Goal: Information Seeking & Learning: Learn about a topic

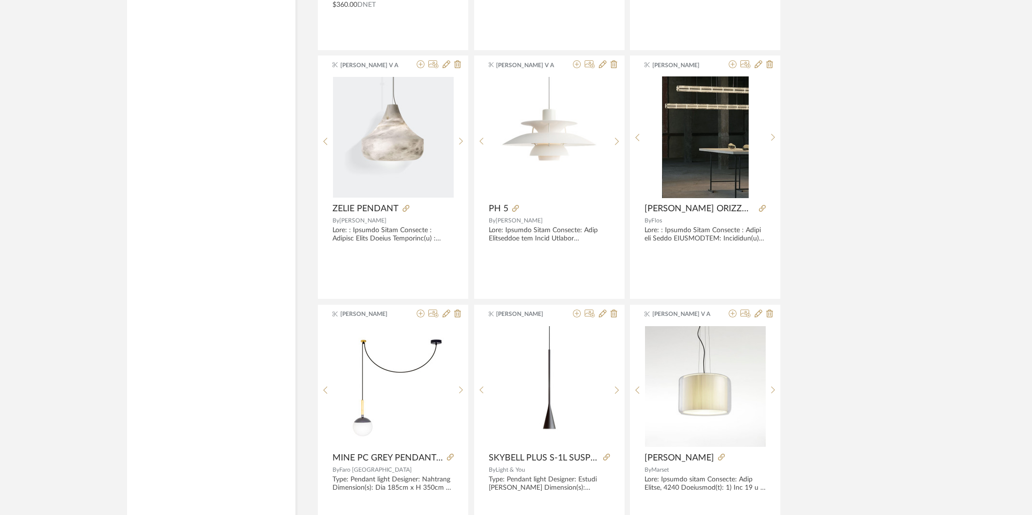
scroll to position [20035, 0]
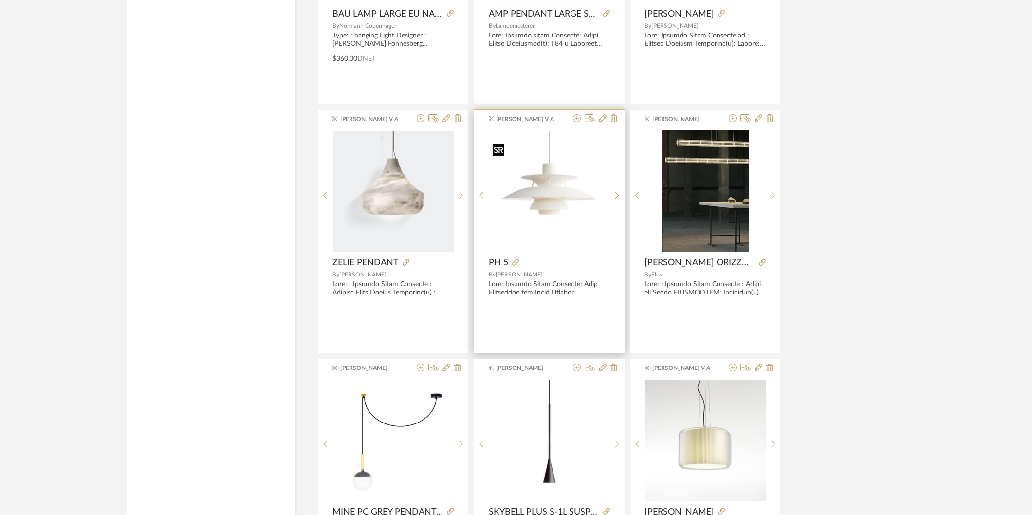
click at [539, 216] on img "0" at bounding box center [549, 191] width 121 height 121
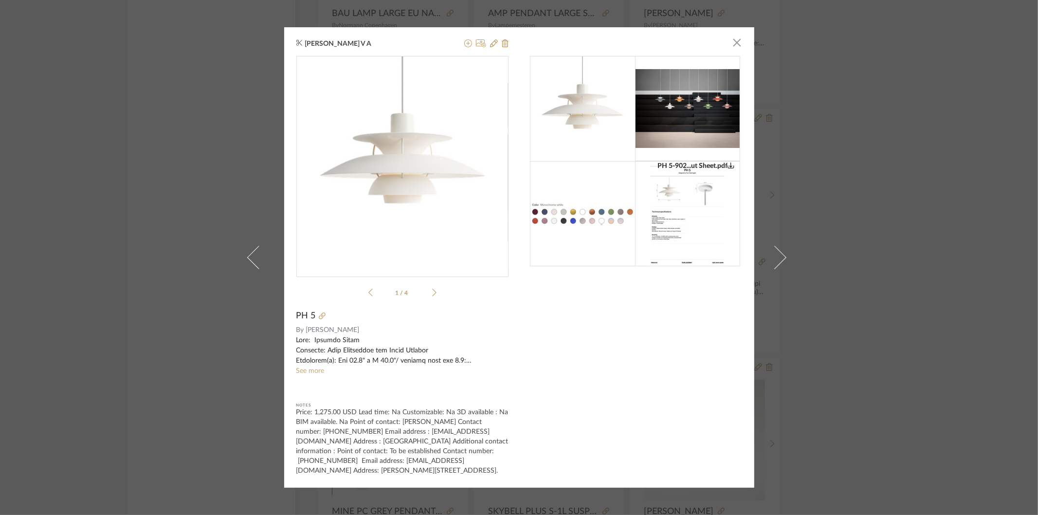
click at [432, 293] on icon at bounding box center [434, 292] width 4 height 9
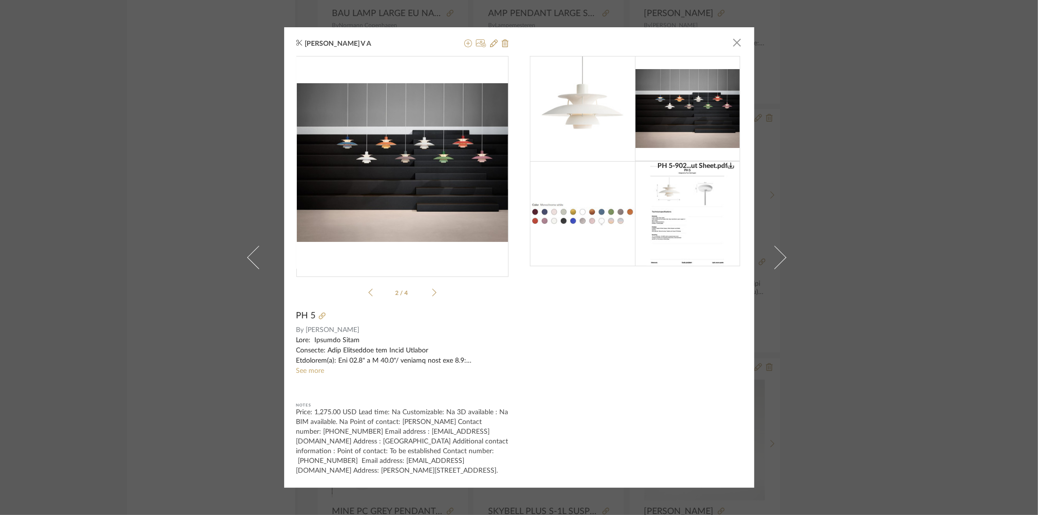
click at [432, 293] on icon at bounding box center [434, 292] width 4 height 9
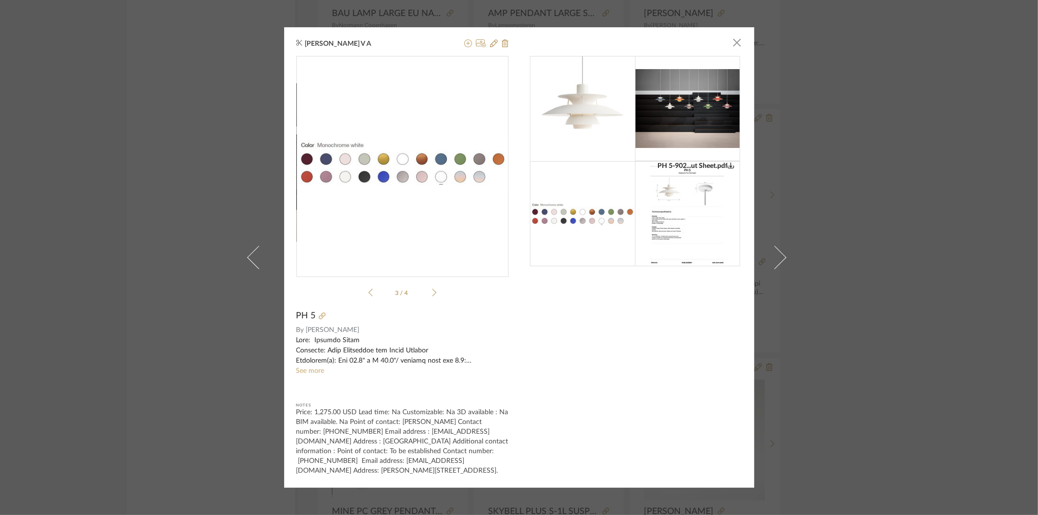
click at [432, 293] on icon at bounding box center [434, 292] width 4 height 9
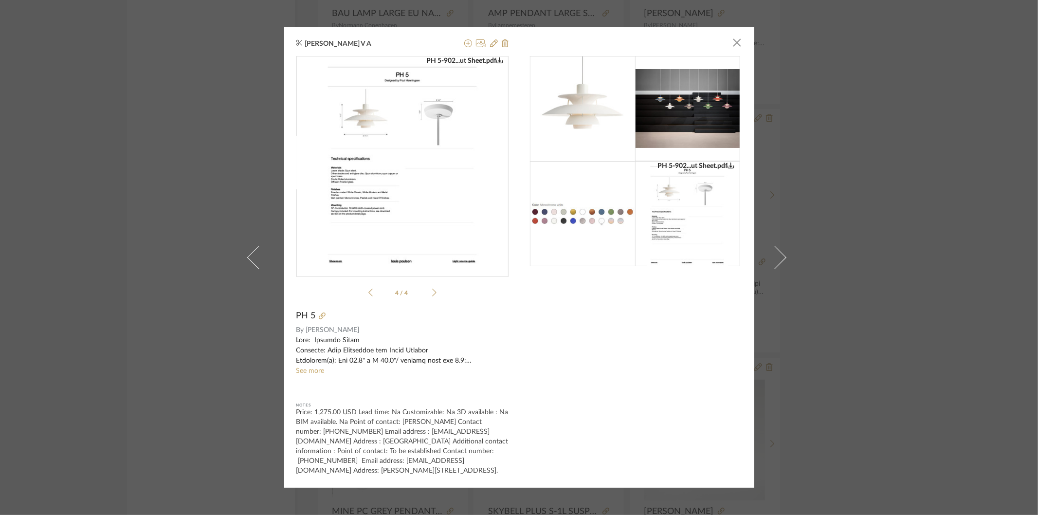
click at [368, 292] on icon at bounding box center [370, 292] width 4 height 9
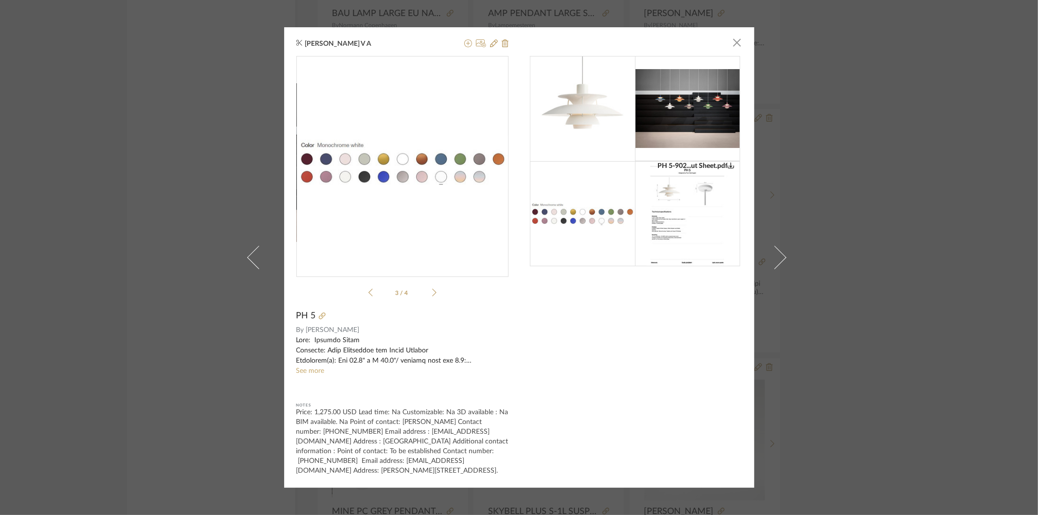
click at [368, 293] on icon at bounding box center [370, 292] width 4 height 9
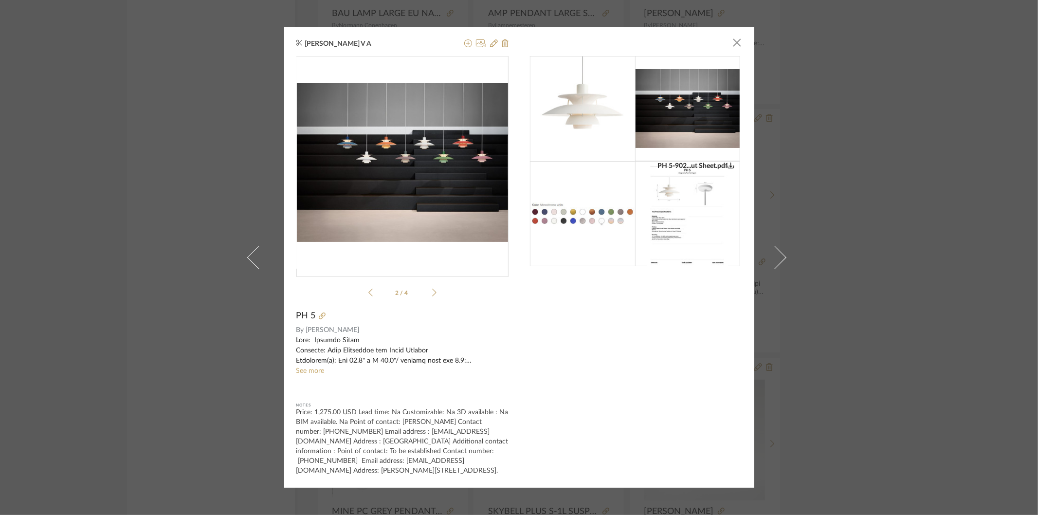
click at [368, 293] on icon at bounding box center [370, 292] width 4 height 9
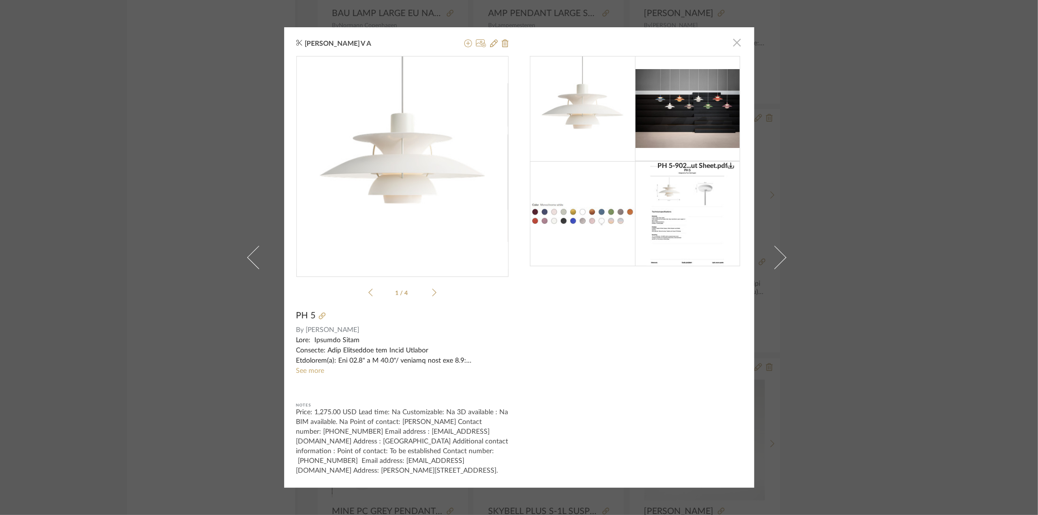
click at [736, 45] on span "button" at bounding box center [737, 42] width 19 height 19
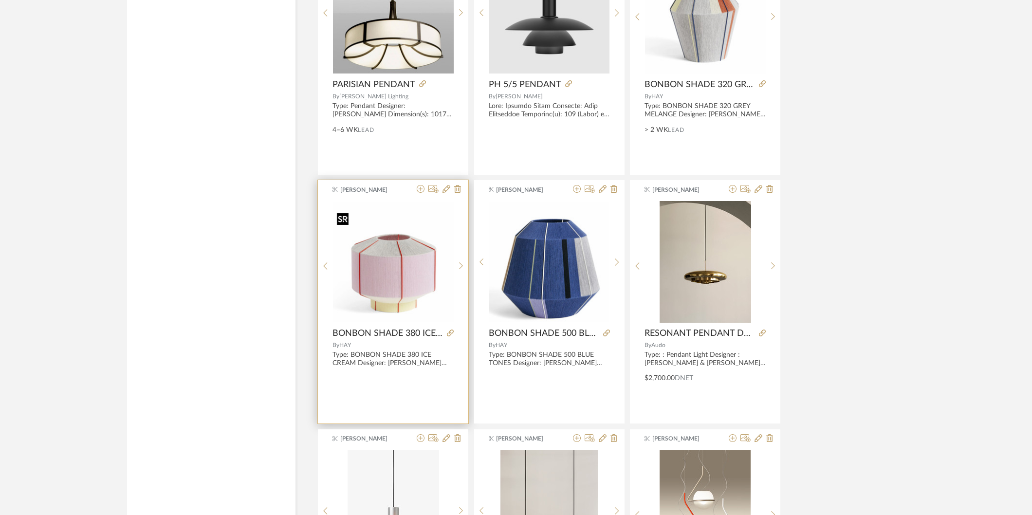
scroll to position [16304, 0]
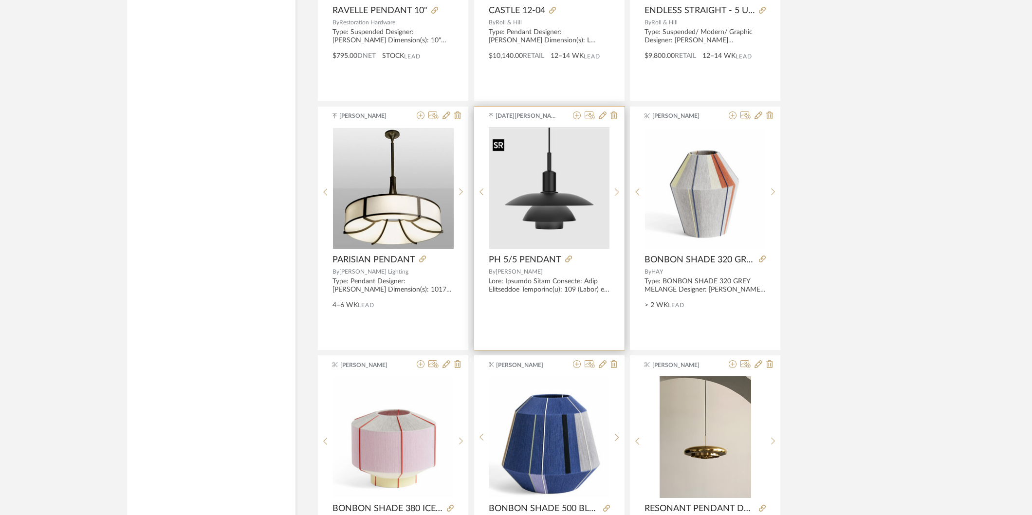
click at [0, 0] on img at bounding box center [0, 0] width 0 height 0
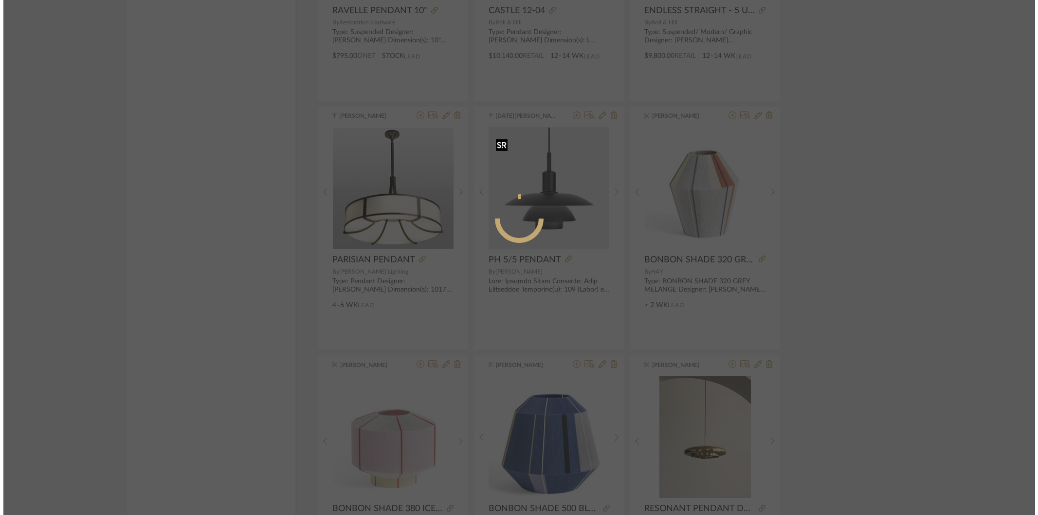
scroll to position [0, 0]
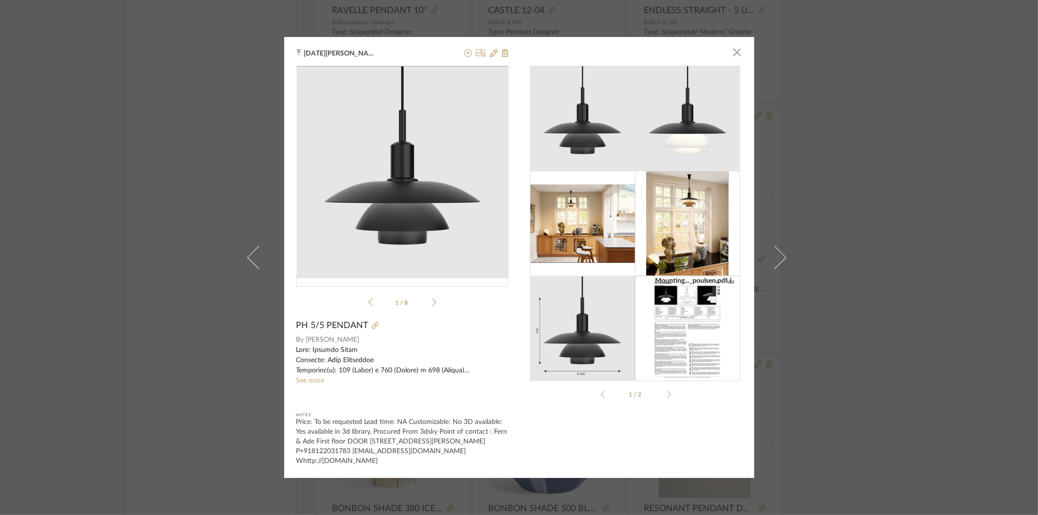
drag, startPoint x: 860, startPoint y: 86, endPoint x: 485, endPoint y: 247, distance: 407.9
click at [860, 86] on div "[DATE][PERSON_NAME] × Mounting..._poulsen.pdf Mounting..._poulsen.pdf 1 / 8 PH …" at bounding box center [519, 257] width 1038 height 515
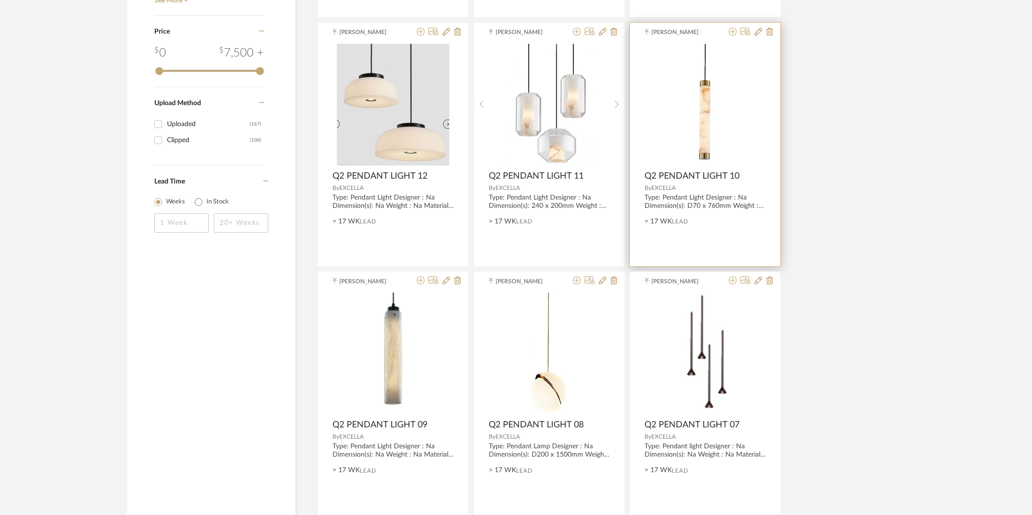
scroll to position [1325, 0]
